Goal: Use online tool/utility: Utilize a website feature to perform a specific function

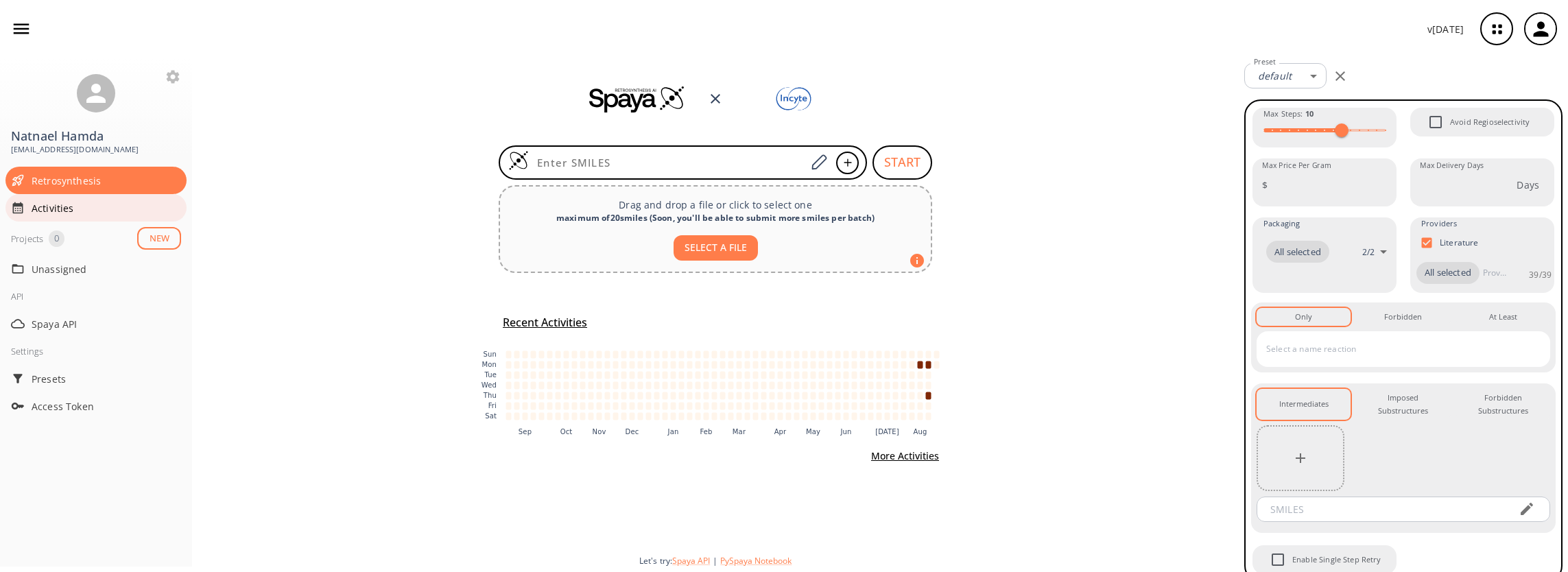
click at [47, 208] on span "Activities" at bounding box center [106, 208] width 150 height 14
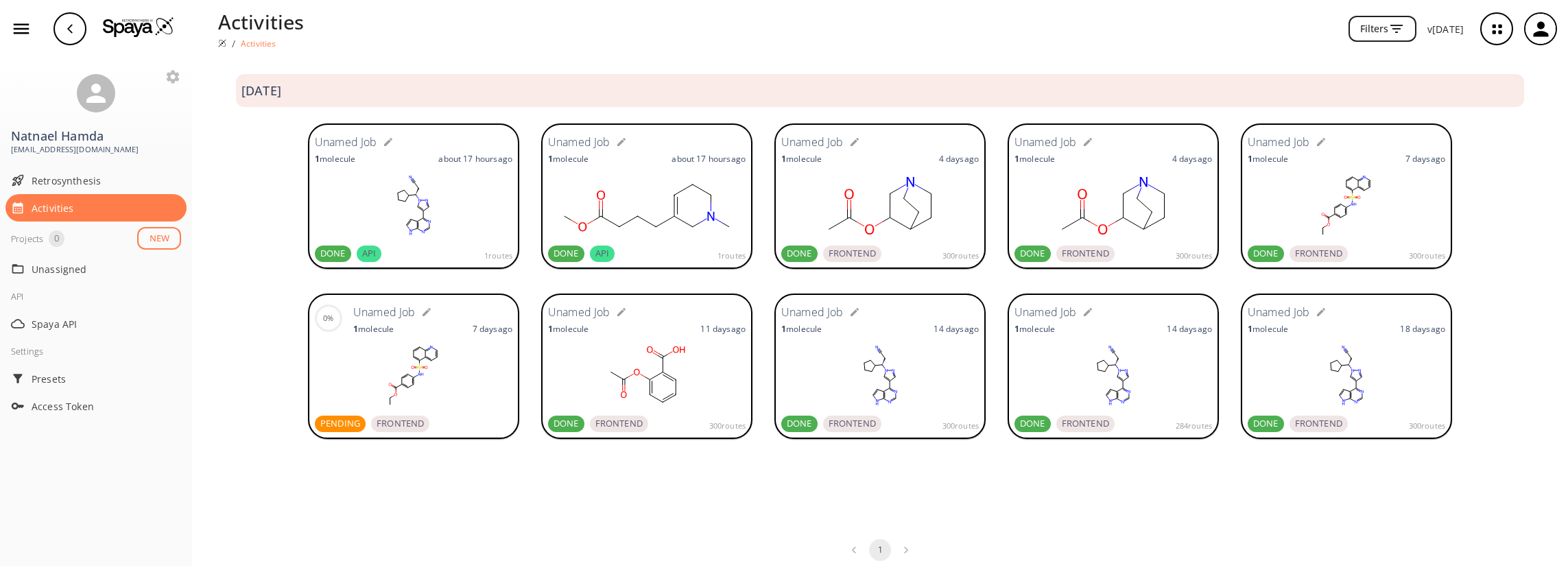
click at [472, 194] on rect at bounding box center [414, 206] width 198 height 69
click at [169, 236] on button "NEW" at bounding box center [159, 238] width 44 height 23
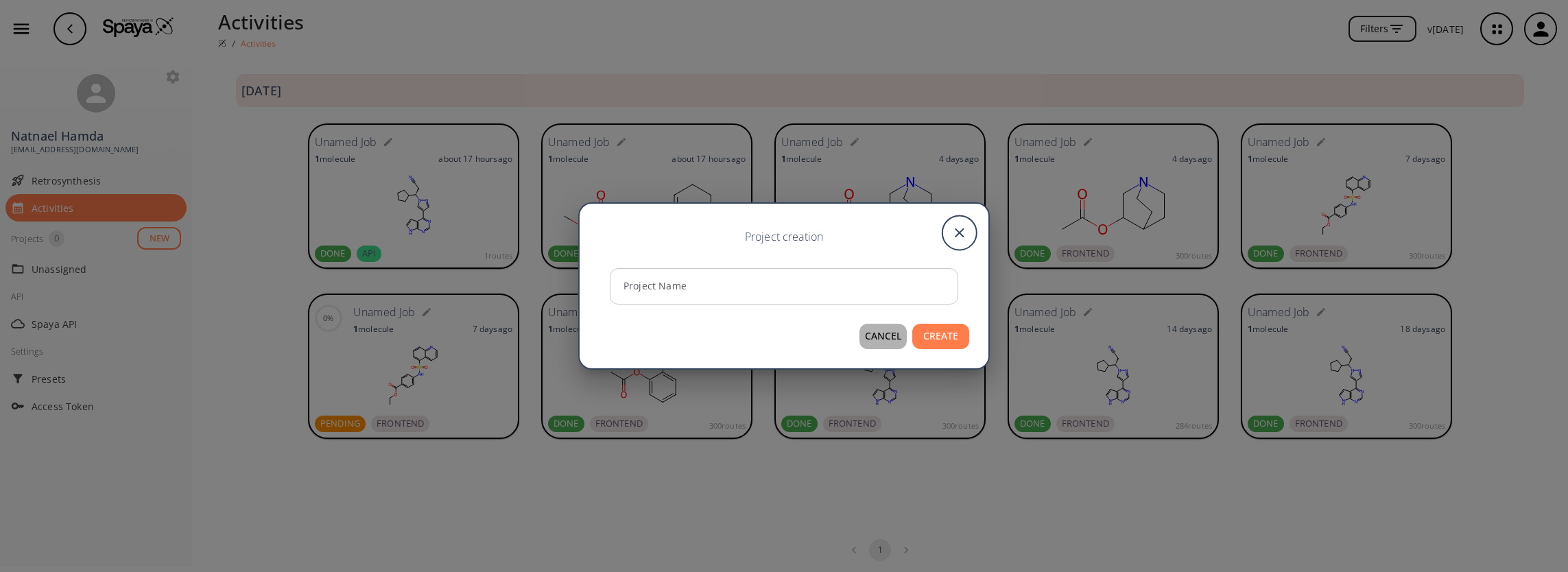
click at [889, 341] on button "CANCEL" at bounding box center [883, 336] width 47 height 25
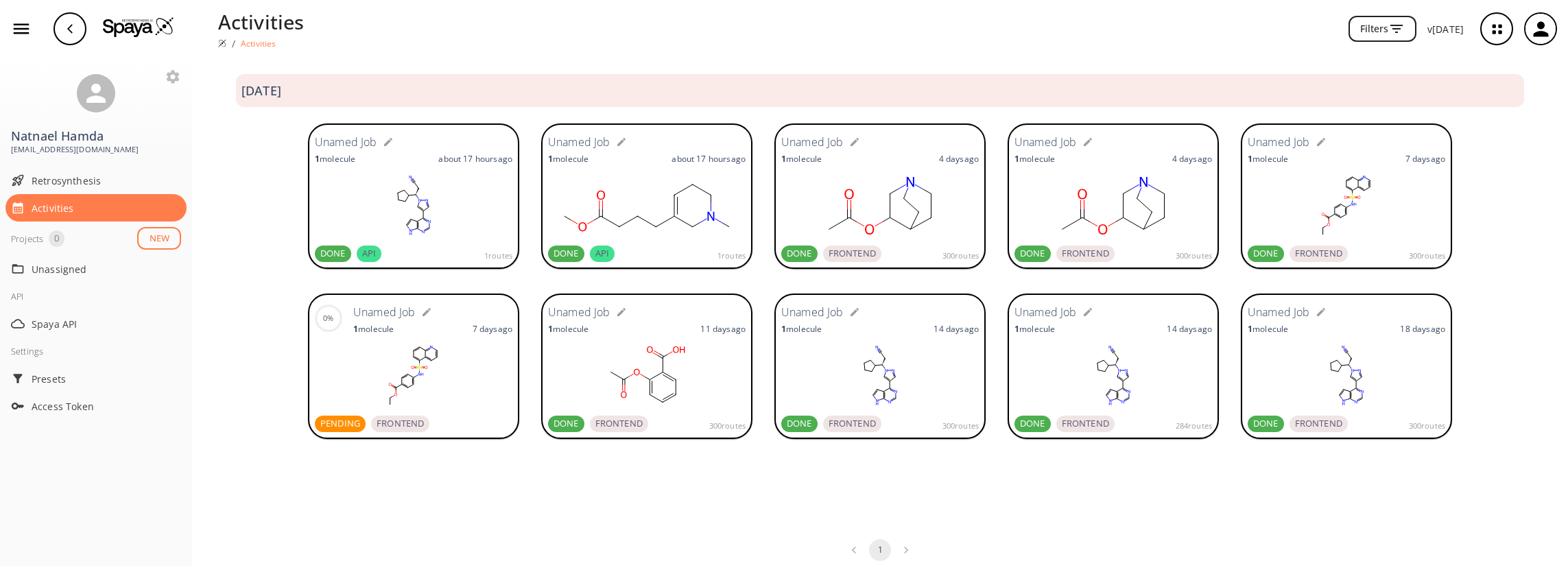
click at [120, 25] on img at bounding box center [139, 26] width 72 height 21
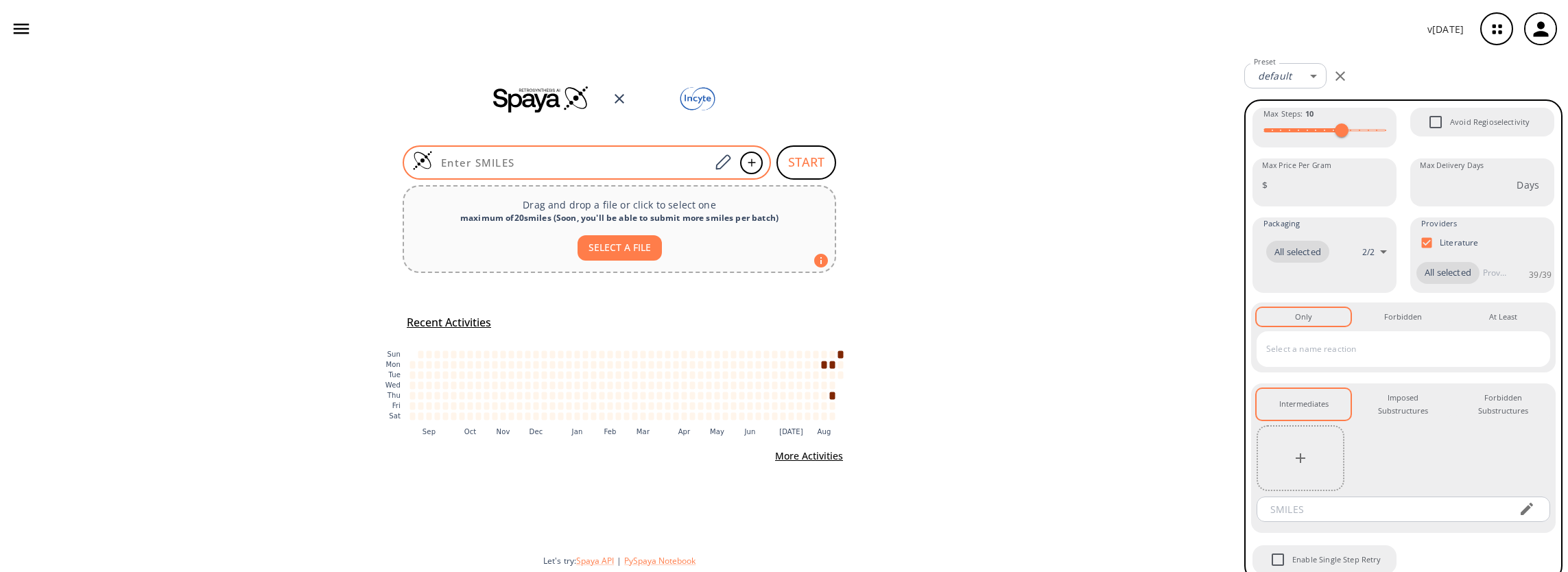
click at [469, 157] on input at bounding box center [571, 163] width 277 height 14
paste input "N#CC[C@H](C1CCCC1)n1cc(-c2ncnc3[nH]ccc23)cn1"
type input "N#CC[C@H](C1CCCC1)n1cc(-c2ncnc3[nH]ccc23)cn1"
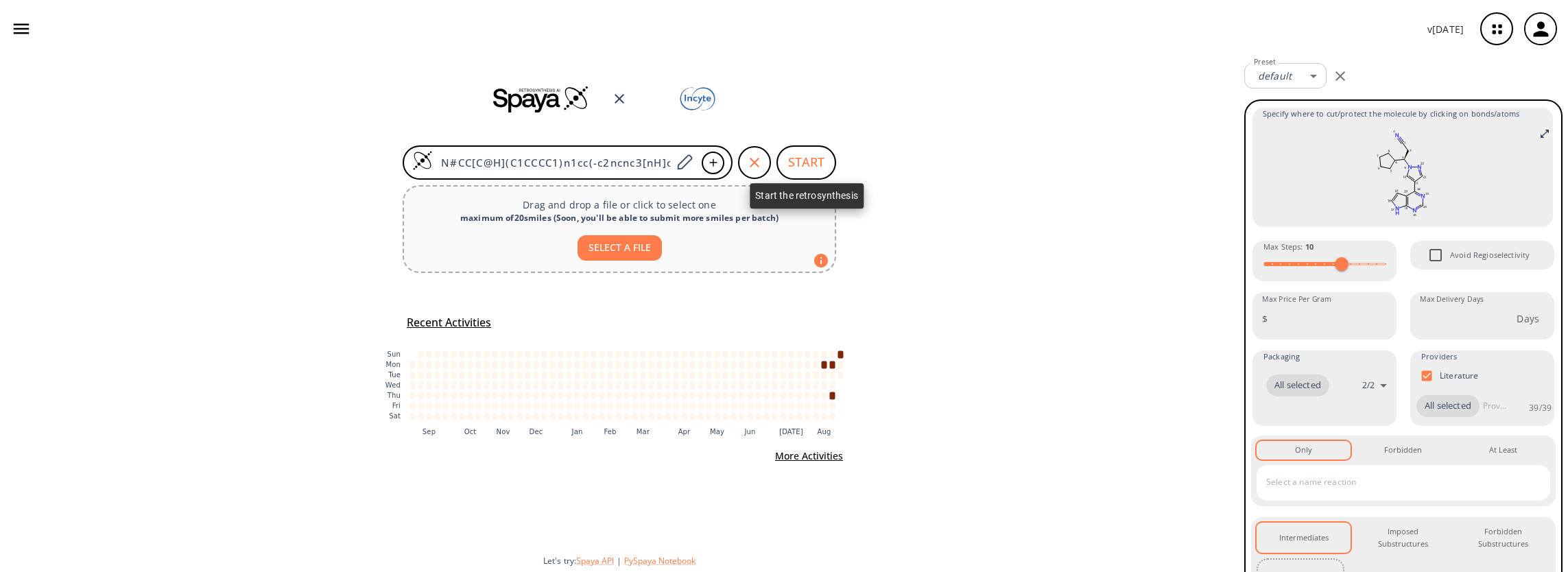
click at [808, 161] on button "START" at bounding box center [806, 163] width 59 height 34
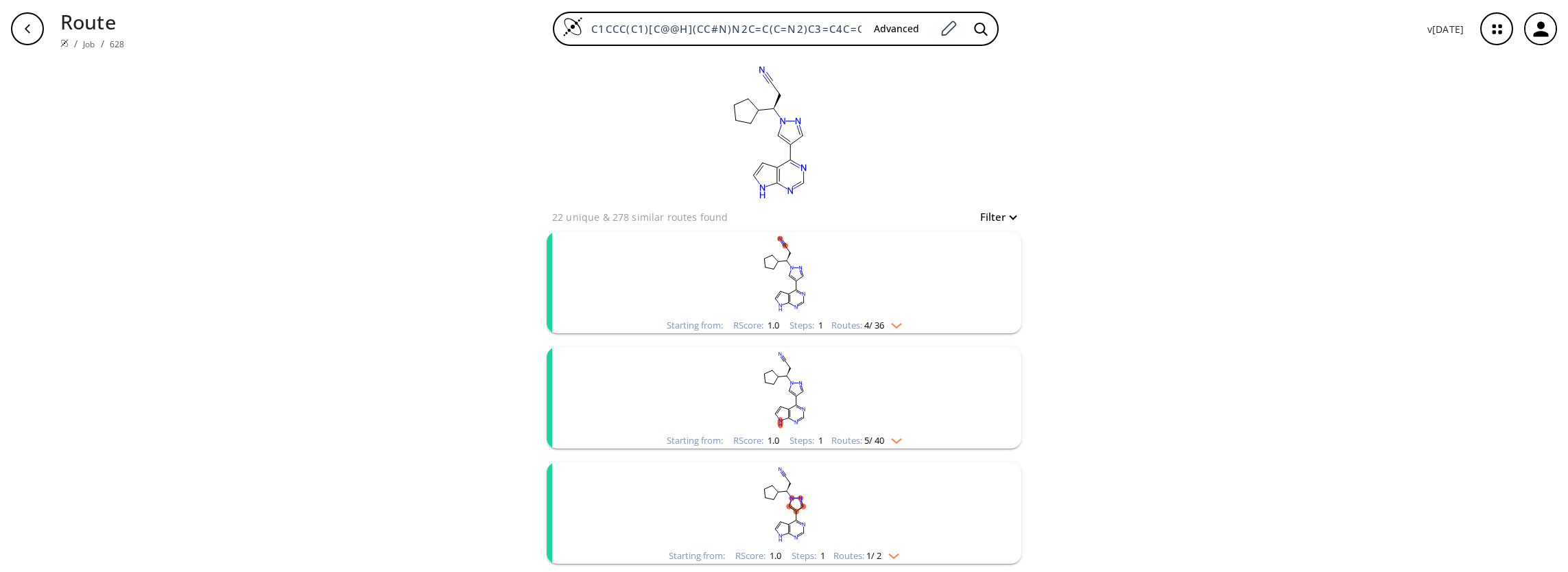
click at [901, 322] on div "Starting from: RScore : 1.0 Steps : 1 Routes: 4 / 36" at bounding box center [784, 326] width 255 height 16
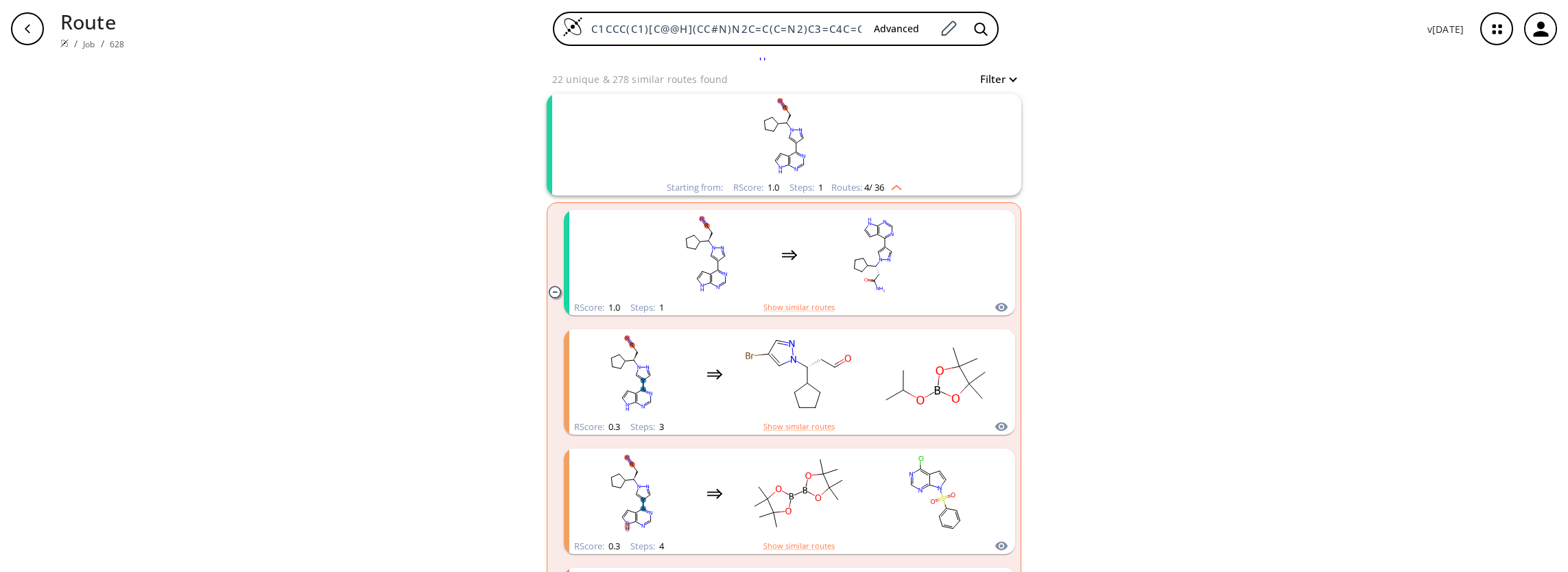
scroll to position [137, 0]
click at [893, 249] on rect "clusters" at bounding box center [873, 256] width 124 height 86
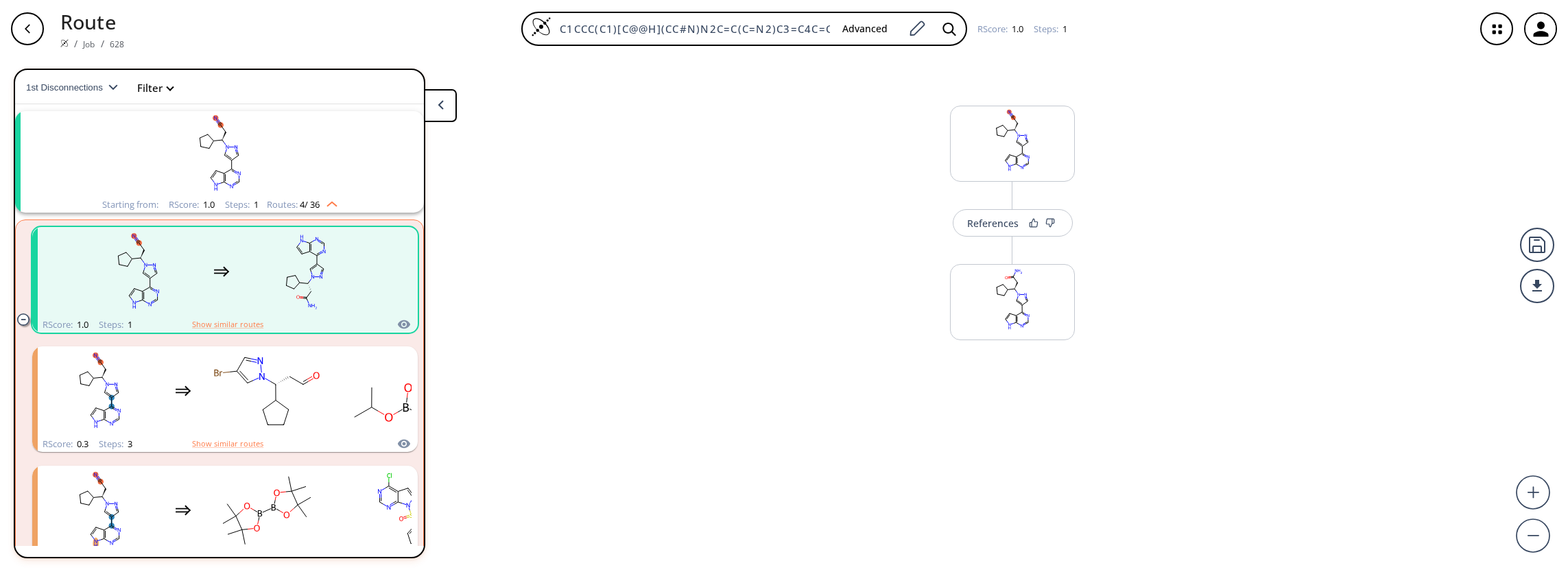
scroll to position [31, 0]
click at [348, 394] on rect "clusters" at bounding box center [404, 390] width 124 height 86
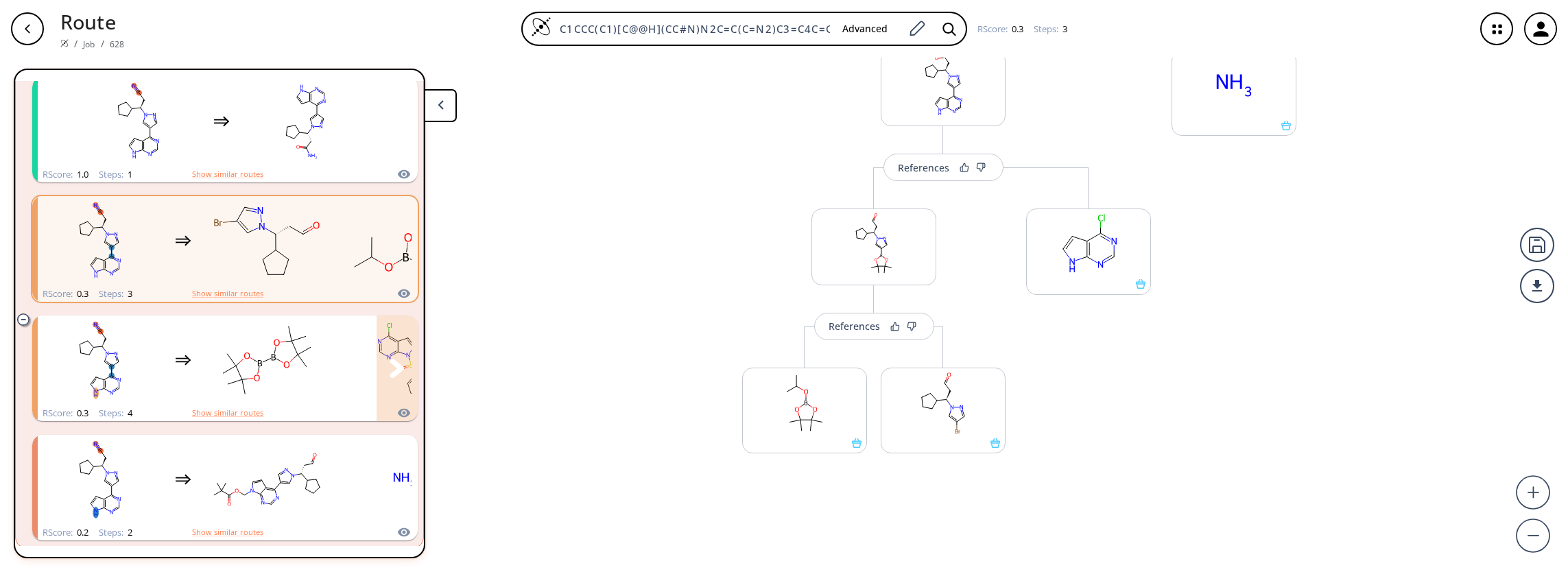
scroll to position [305, 0]
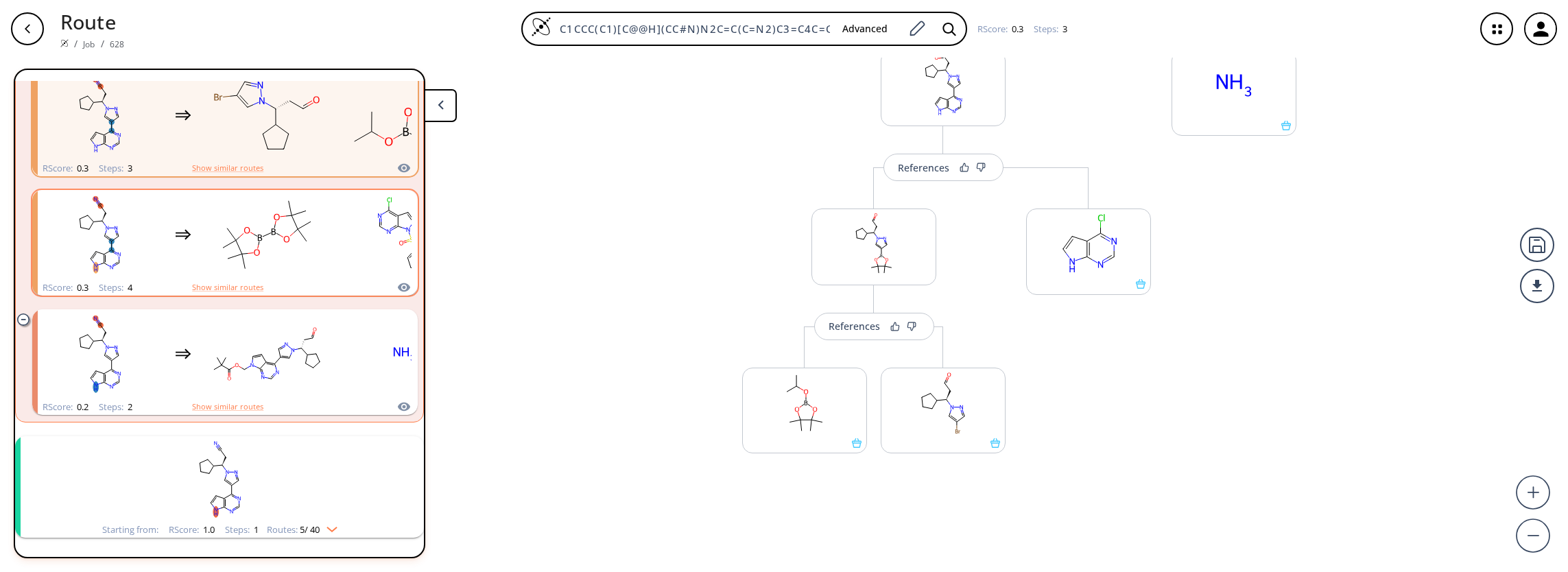
click at [295, 283] on div "RScore : 0.3 Steps : 4 Show similar routes" at bounding box center [225, 288] width 386 height 16
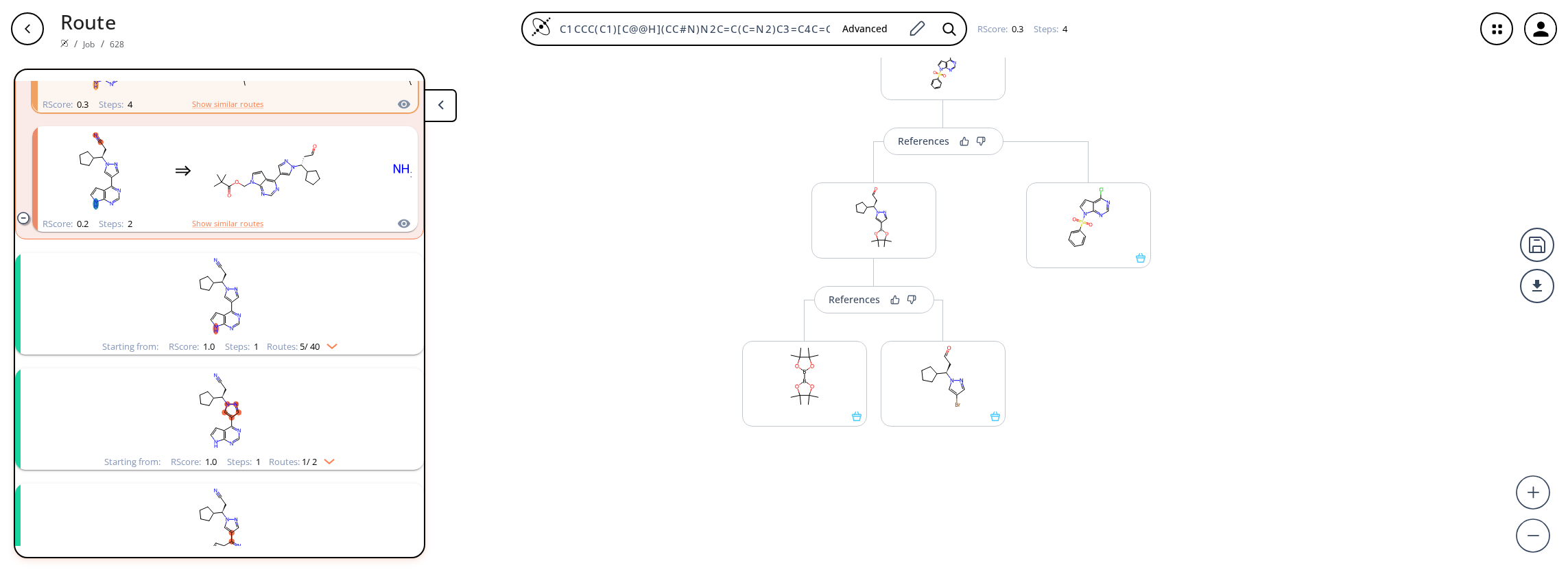
scroll to position [442, 0]
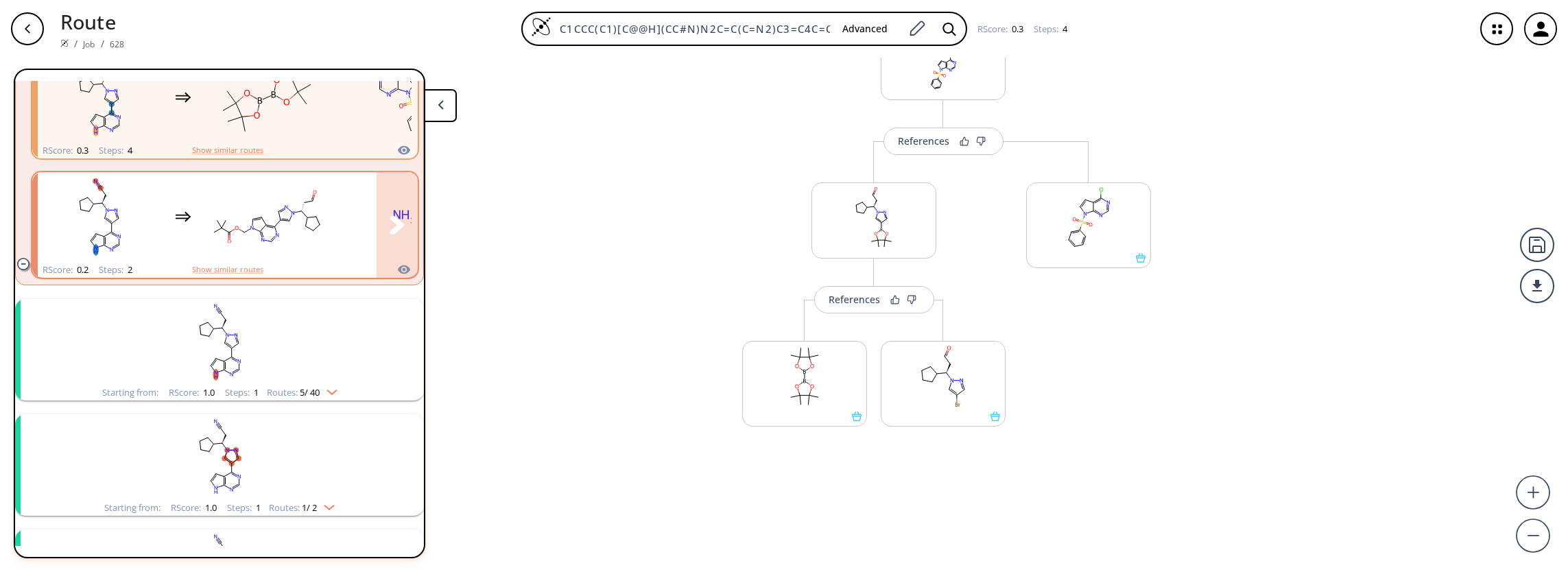
click at [248, 250] on rect "clusters" at bounding box center [267, 217] width 124 height 86
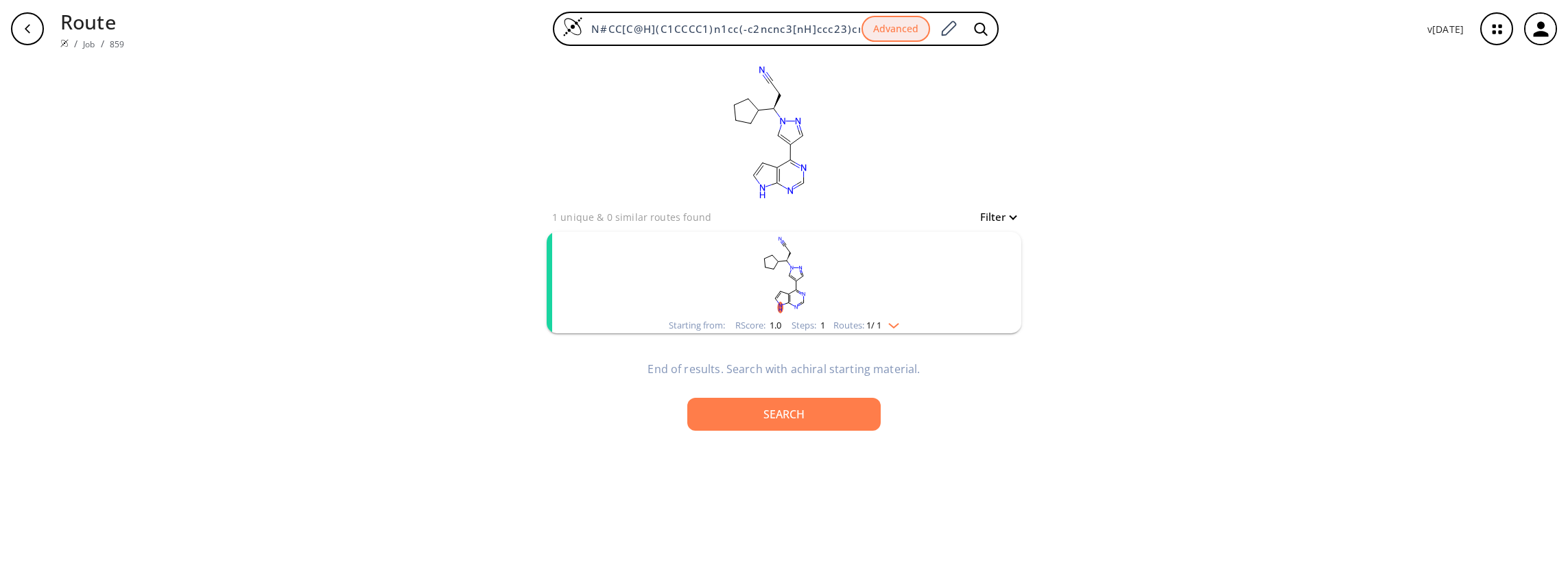
click at [1011, 219] on button "Filter" at bounding box center [993, 217] width 44 height 10
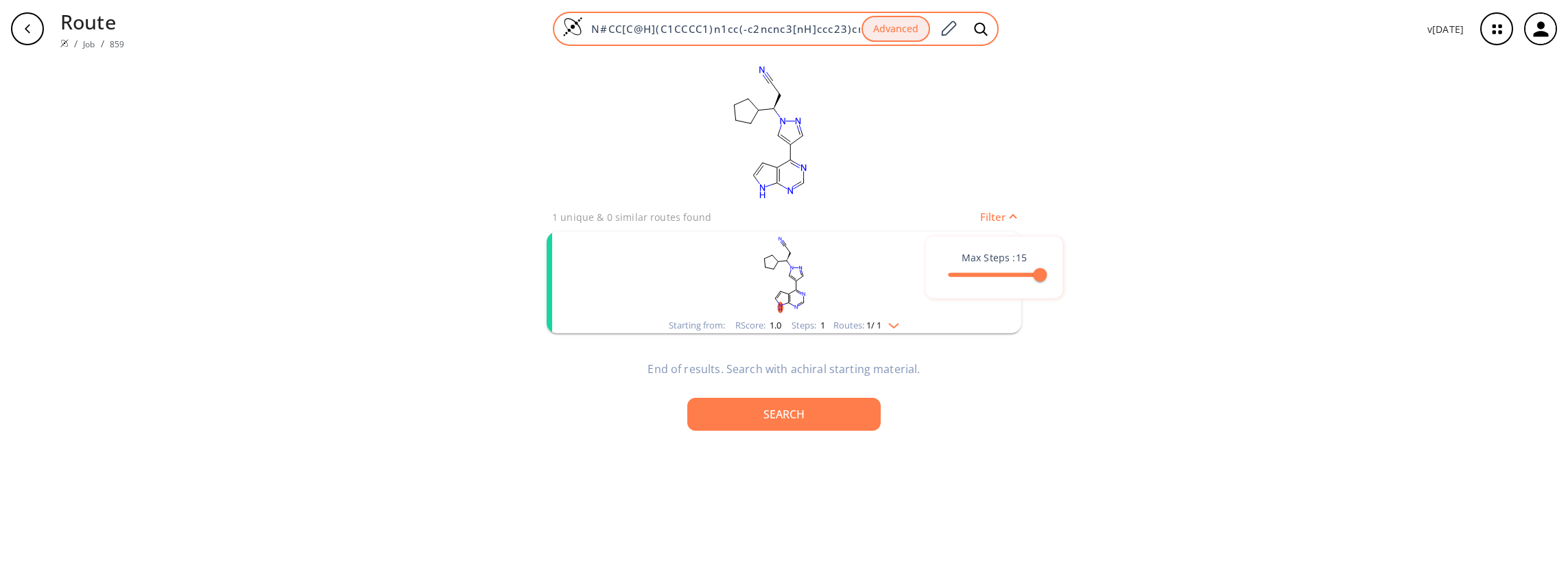
click at [593, 26] on input "N#CC[C@H](C1CCCC1)n1cc(-c2ncnc3[nH]ccc23)cn1" at bounding box center [722, 29] width 278 height 14
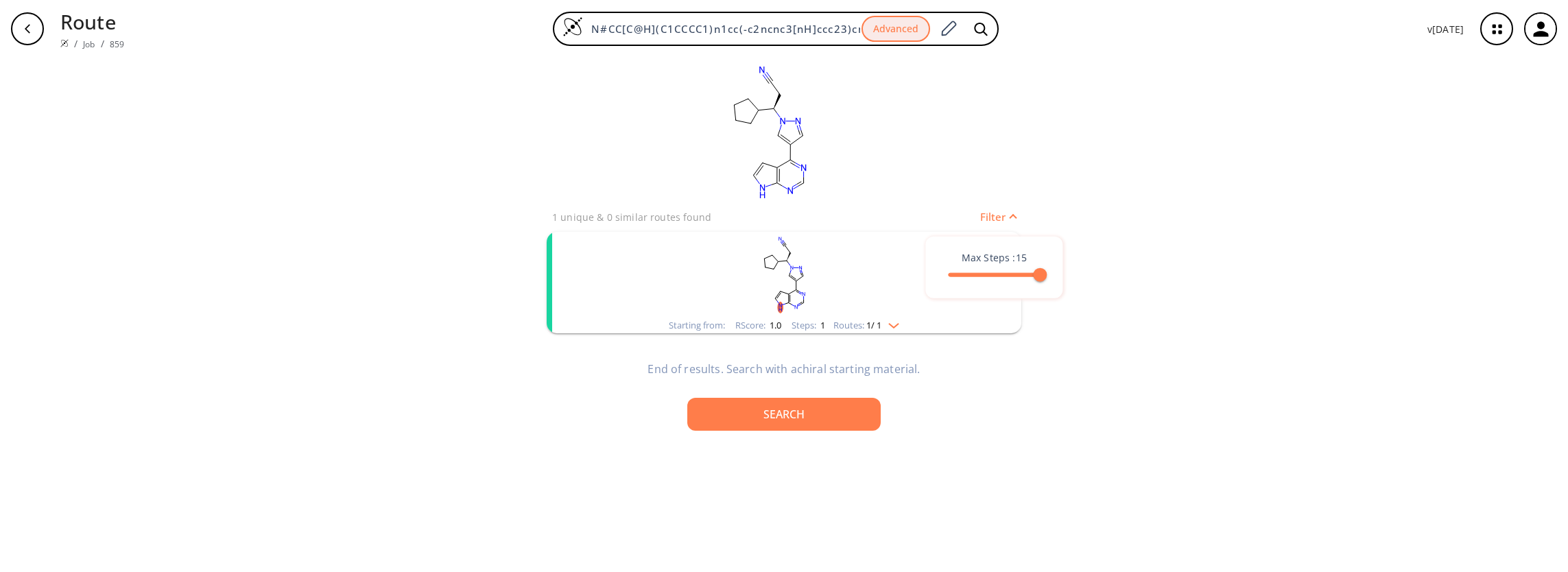
scroll to position [0, 13]
drag, startPoint x: 593, startPoint y: 26, endPoint x: 1130, endPoint y: 62, distance: 538.2
click at [1130, 62] on div "Route / Job / 859 N#CC[C@H](C1CCCC1)n1cc(-c2ncnc3[nH]ccc23)cn1 Advanced v 1.9.3…" at bounding box center [784, 286] width 1568 height 572
click at [28, 26] on icon "button" at bounding box center [28, 29] width 6 height 9
